Goal: Task Accomplishment & Management: Complete application form

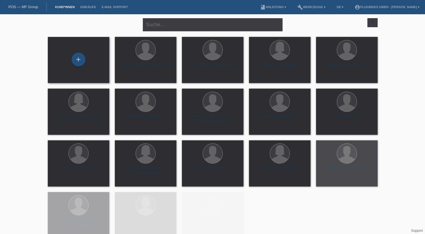
click at [84, 63] on div "+" at bounding box center [78, 60] width 53 height 15
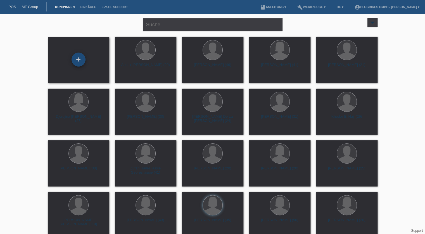
click at [79, 62] on div "+" at bounding box center [79, 60] width 14 height 14
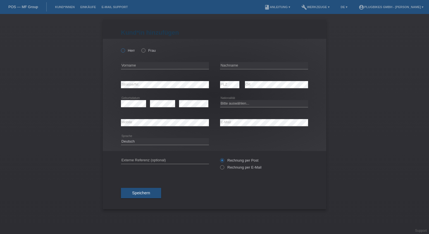
click at [120, 48] on icon at bounding box center [120, 48] width 0 height 0
click at [122, 52] on input "Herr" at bounding box center [123, 50] width 4 height 4
radio input "true"
click at [140, 65] on input "text" at bounding box center [165, 65] width 88 height 7
type input "[PERSON_NAME]"
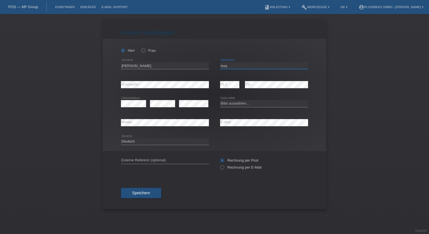
type input "Issa"
click at [127, 100] on div "error Geburtsdatum" at bounding box center [133, 103] width 25 height 19
click at [165, 107] on icon at bounding box center [162, 107] width 25 height 0
click at [226, 106] on select "Bitte auswählen... Schweiz Deutschland Liechtenstein Österreich ------------ Af…" at bounding box center [264, 103] width 88 height 7
select select "CH"
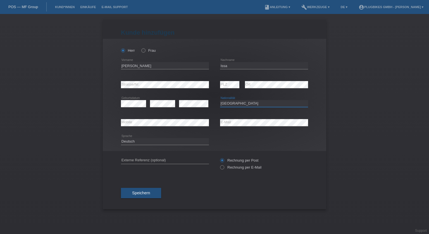
click at [220, 100] on select "Bitte auswählen... Schweiz Deutschland Liechtenstein Österreich ------------ Af…" at bounding box center [264, 103] width 88 height 7
click at [142, 194] on span "Speichern" at bounding box center [141, 193] width 18 height 4
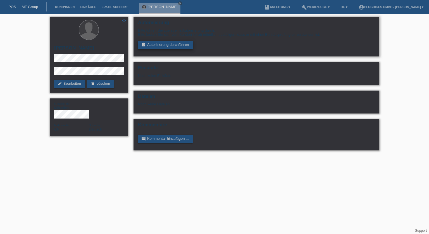
click at [152, 44] on link "assignment_turned_in Autorisierung durchführen" at bounding box center [165, 45] width 55 height 8
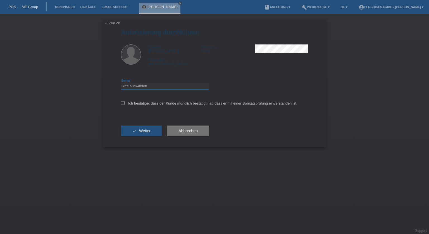
click at [139, 83] on select "Bitte auswählen CHF 1.00 - CHF 499.00 CHF 500.00 - CHF 1'999.00 CHF 2'000.00 - …" at bounding box center [165, 86] width 88 height 7
select select "3"
click at [121, 83] on select "Bitte auswählen CHF 1.00 - CHF 499.00 CHF 500.00 - CHF 1'999.00 CHF 2'000.00 - …" at bounding box center [165, 86] width 88 height 7
click at [137, 107] on div "Ich bestätige, dass der Kunde mündlich bestätigt hat, dass er mit einer Bonität…" at bounding box center [214, 105] width 187 height 19
click at [137, 104] on label "Ich bestätige, dass der Kunde mündlich bestätigt hat, dass er mit einer Bonität…" at bounding box center [209, 103] width 177 height 4
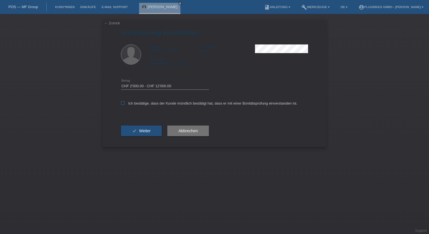
click at [125, 104] on input "Ich bestätige, dass der Kunde mündlich bestätigt hat, dass er mit einer Bonität…" at bounding box center [123, 103] width 4 height 4
checkbox input "true"
click at [141, 130] on span "Weiter" at bounding box center [144, 131] width 11 height 4
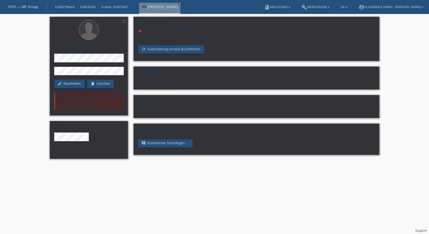
click at [46, 72] on div "star_border Hussein Issa edit Bearbeiten delete Löschen Wir können dem Kunde ak…" at bounding box center [214, 89] width 429 height 150
click at [168, 48] on link "refresh Autorisierung erneut durchführen" at bounding box center [171, 49] width 66 height 8
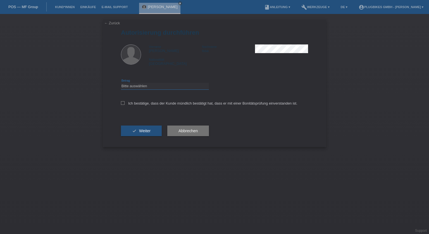
click at [169, 89] on select "Bitte auswählen CHF 1.00 - CHF 499.00 CHF 500.00 - CHF 1'999.00 CHF 2'000.00 - …" at bounding box center [165, 86] width 88 height 7
select select "2"
click at [121, 83] on select "Bitte auswählen CHF 1.00 - CHF 499.00 CHF 500.00 - CHF 1'999.00 CHF 2'000.00 - …" at bounding box center [165, 86] width 88 height 7
click at [167, 103] on div "Ich bestätige, dass der Kunde mündlich bestätigt hat, dass er mit einer Bonität…" at bounding box center [214, 105] width 187 height 19
click at [164, 105] on label "Ich bestätige, dass der Kunde mündlich bestätigt hat, dass er mit einer Bonität…" at bounding box center [209, 103] width 177 height 4
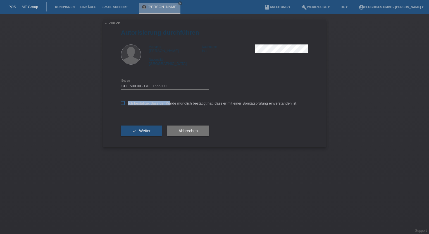
click at [125, 105] on input "Ich bestätige, dass der Kunde mündlich bestätigt hat, dass er mit einer Bonität…" at bounding box center [123, 103] width 4 height 4
checkbox input "true"
click at [144, 132] on span "Weiter" at bounding box center [144, 131] width 11 height 4
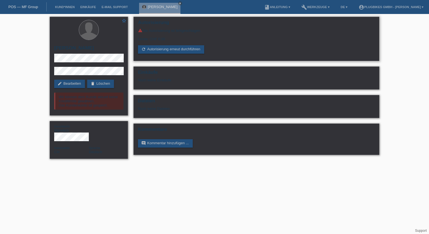
click at [209, 39] on div "Limite: CHF 0.00" at bounding box center [256, 37] width 237 height 8
drag, startPoint x: 202, startPoint y: 32, endPoint x: 143, endPoint y: 31, distance: 59.3
click at [143, 31] on div "warning Die Autorisierung ist fehlgeschlagen." at bounding box center [256, 30] width 237 height 4
click at [215, 43] on div "warning Die Autorisierung ist fehlgeschlagen. Limite: CHF 0.00 refresh Autorisi…" at bounding box center [256, 40] width 237 height 25
